Goal: Task Accomplishment & Management: Complete application form

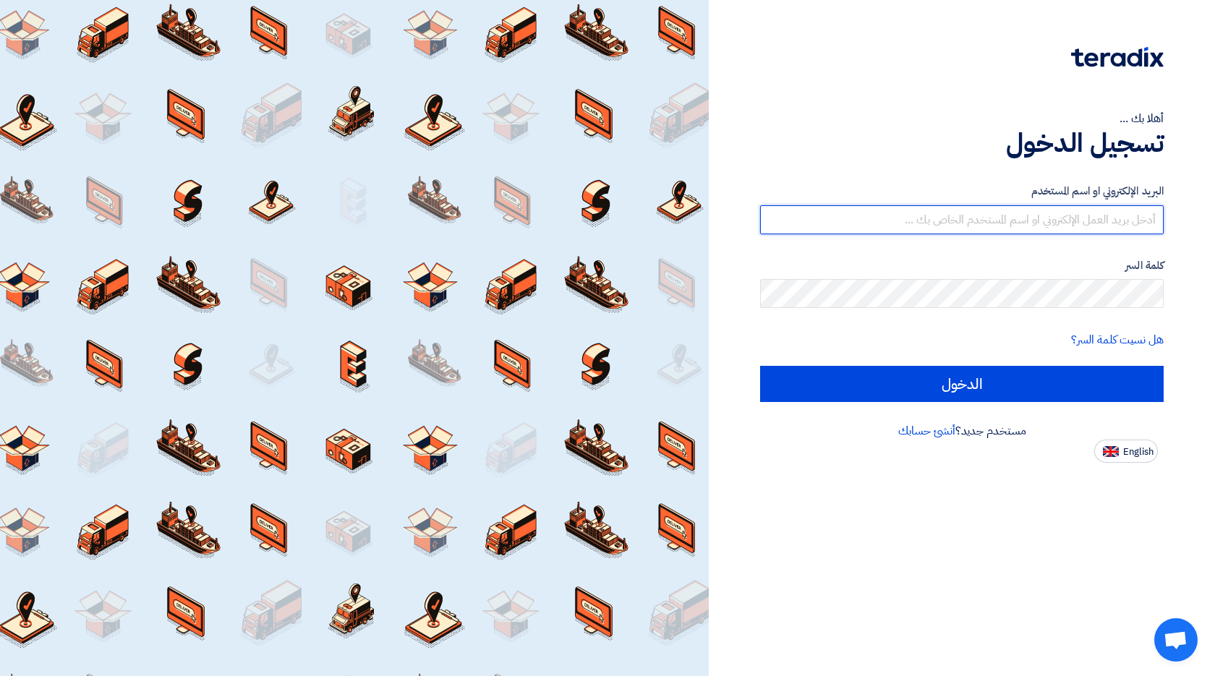
click at [1098, 210] on input "text" at bounding box center [962, 219] width 404 height 29
click at [935, 435] on link "أنشئ حسابك" at bounding box center [926, 430] width 57 height 17
click at [926, 433] on link "أنشئ حسابك" at bounding box center [926, 430] width 57 height 17
